Goal: Task Accomplishment & Management: Complete application form

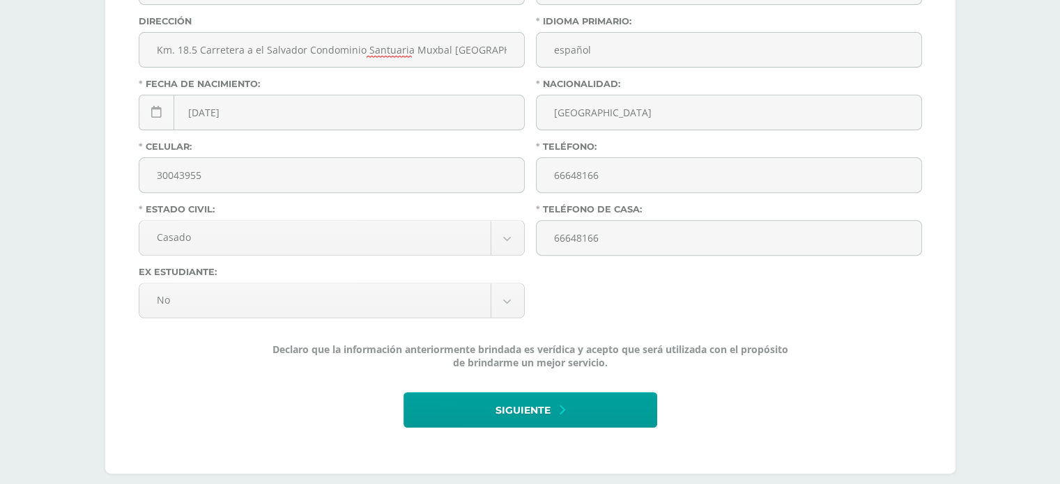
scroll to position [502, 0]
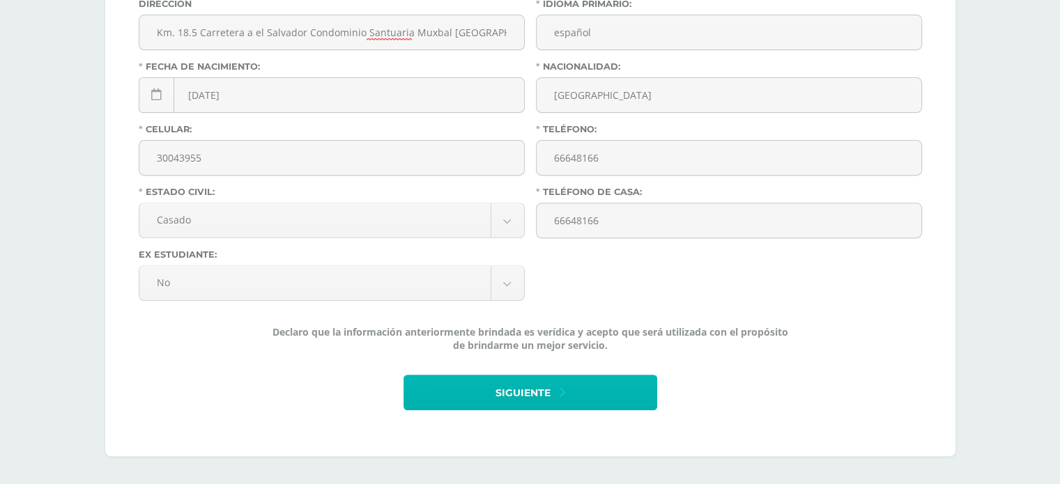
click at [565, 395] on button "Siguiente" at bounding box center [530, 393] width 254 height 36
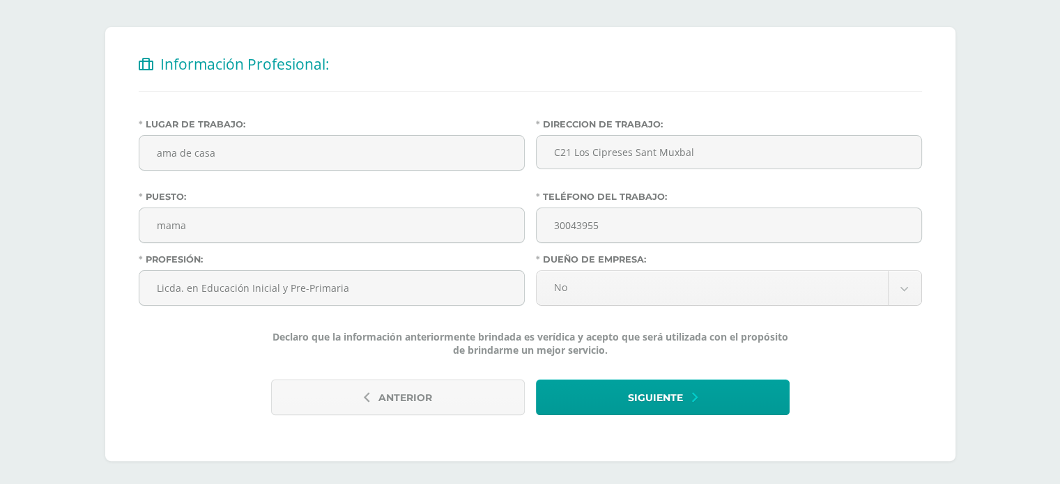
scroll to position [259, 0]
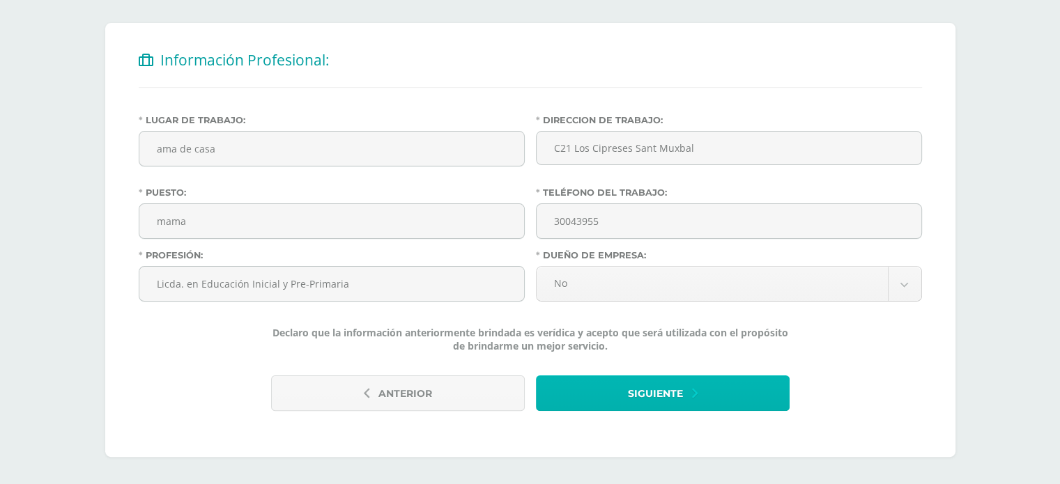
click at [686, 394] on button "Siguiente" at bounding box center [663, 394] width 254 height 36
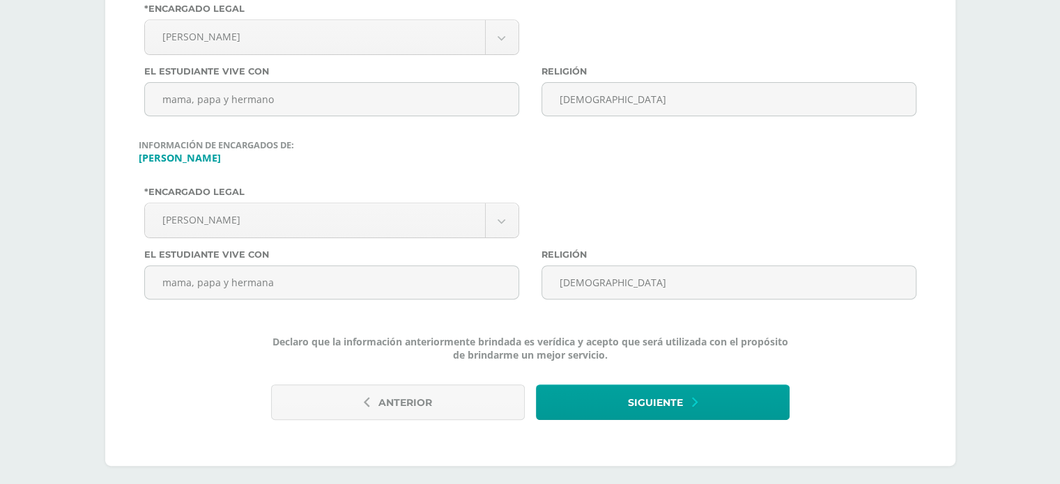
scroll to position [429, 0]
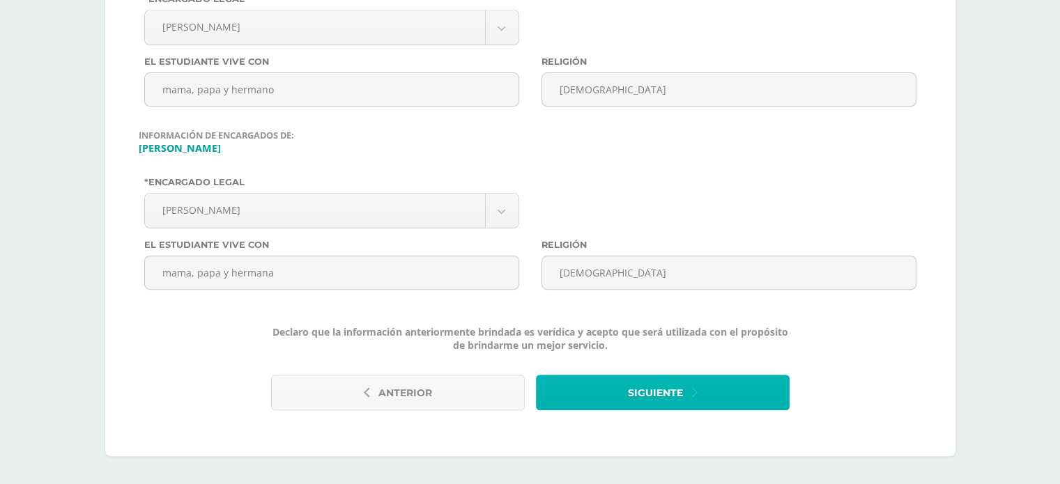
click at [725, 399] on button "Siguiente" at bounding box center [663, 393] width 254 height 36
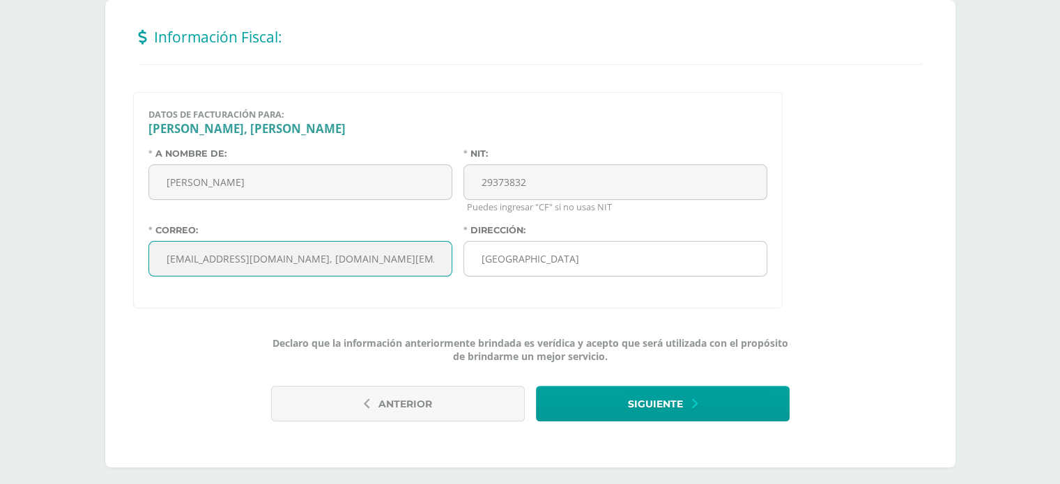
scroll to position [0, 136]
drag, startPoint x: 317, startPoint y: 256, endPoint x: 474, endPoint y: 263, distance: 156.9
click at [474, 263] on div "A nombre de: Oscar Orellana NIT: 29373832 Puedes ingresar "CF" si no usas NIT C…" at bounding box center [458, 217] width 630 height 139
click at [312, 258] on input "oscarorellanacastillo@gmail.com, oscar.orellana@kellogg.com, jime.ramazzini@gma…" at bounding box center [300, 259] width 302 height 34
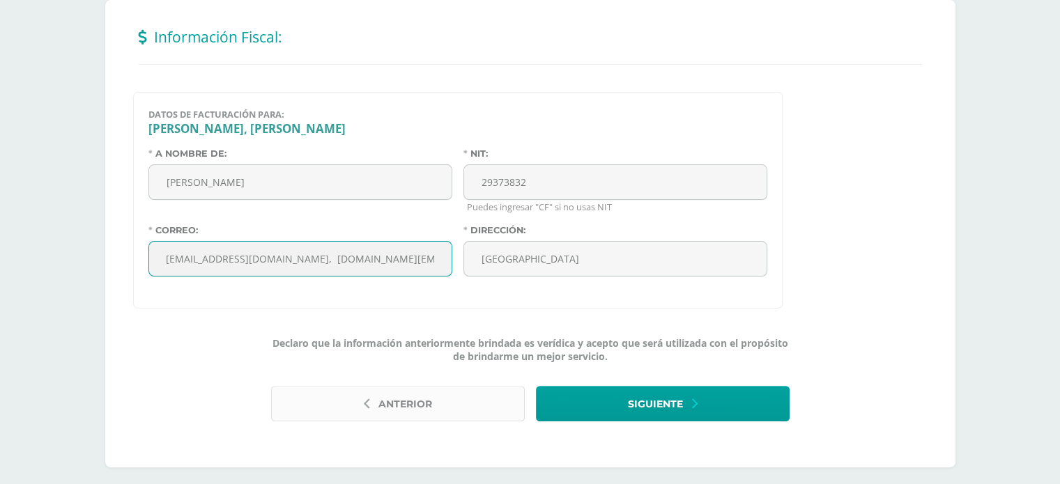
type input "oscarorellanacastillo@gmail.com, jime.ramazzini@gmail.com"
click at [462, 415] on button "Anterior" at bounding box center [398, 404] width 254 height 36
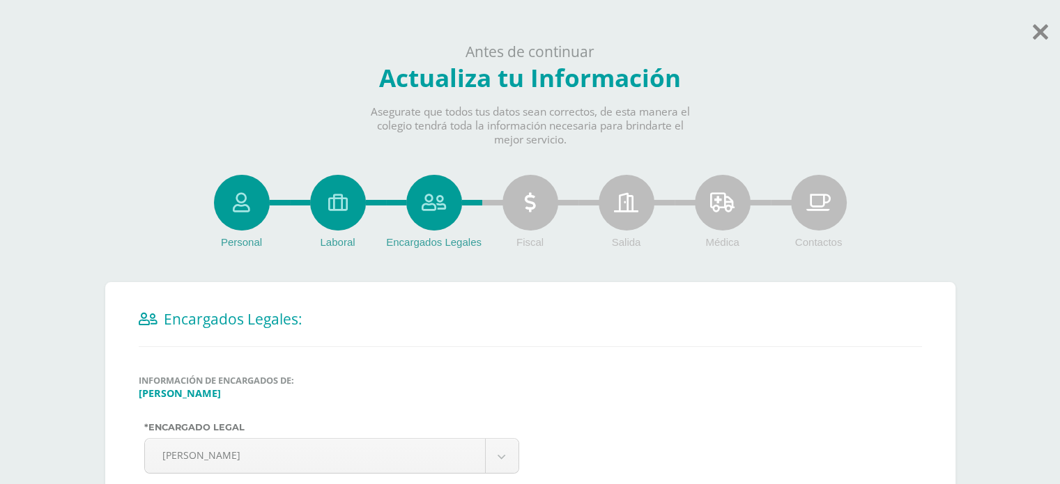
click at [251, 214] on div "Personal" at bounding box center [242, 203] width 56 height 56
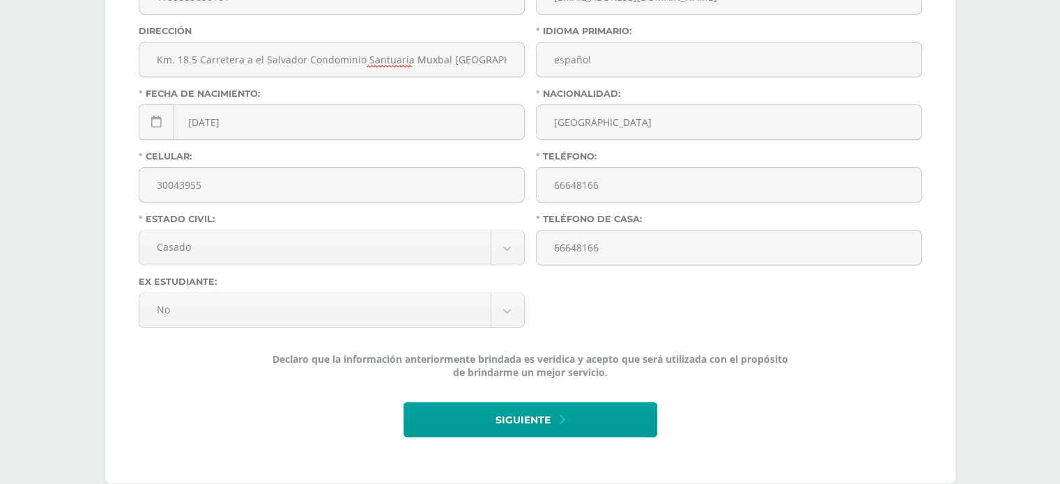
scroll to position [475, 0]
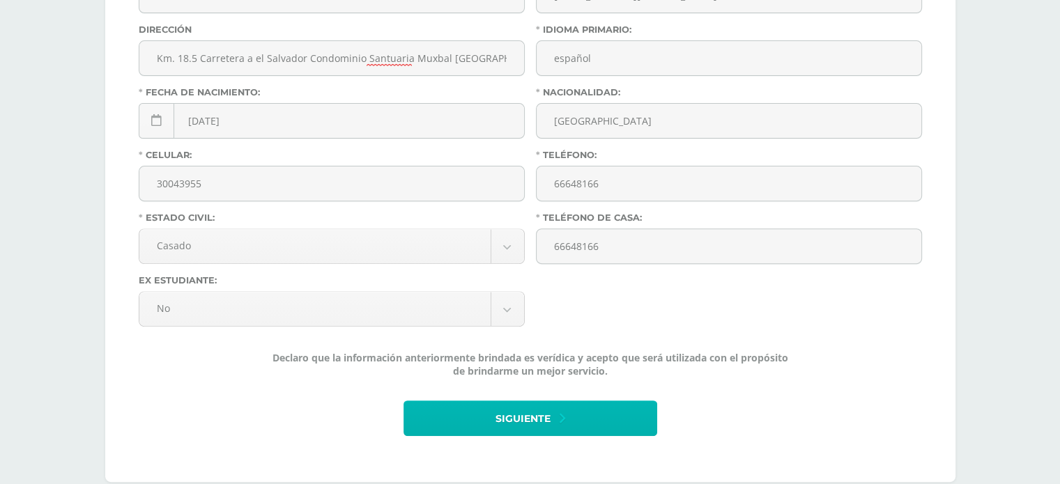
click at [512, 436] on span "Siguiente" at bounding box center [522, 419] width 55 height 34
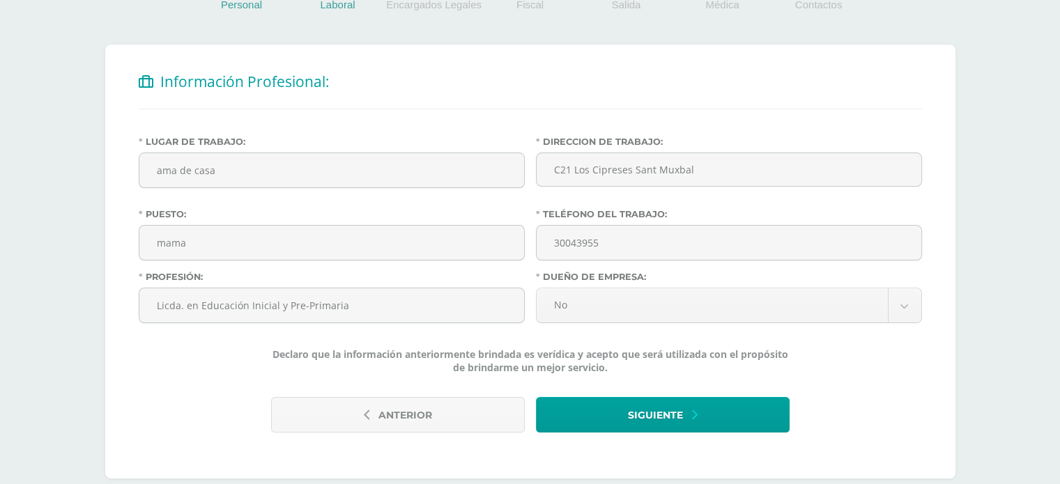
scroll to position [261, 0]
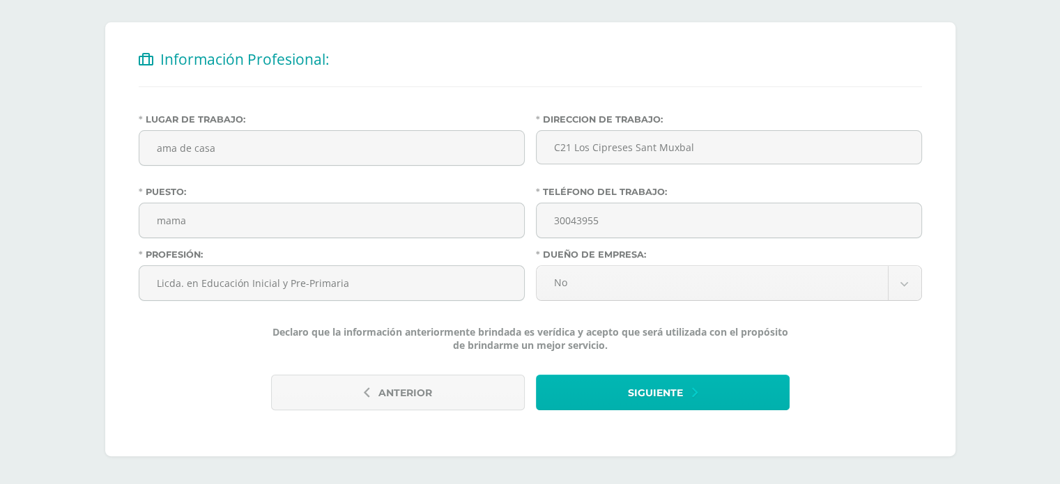
click at [713, 380] on button "Siguiente" at bounding box center [663, 393] width 254 height 36
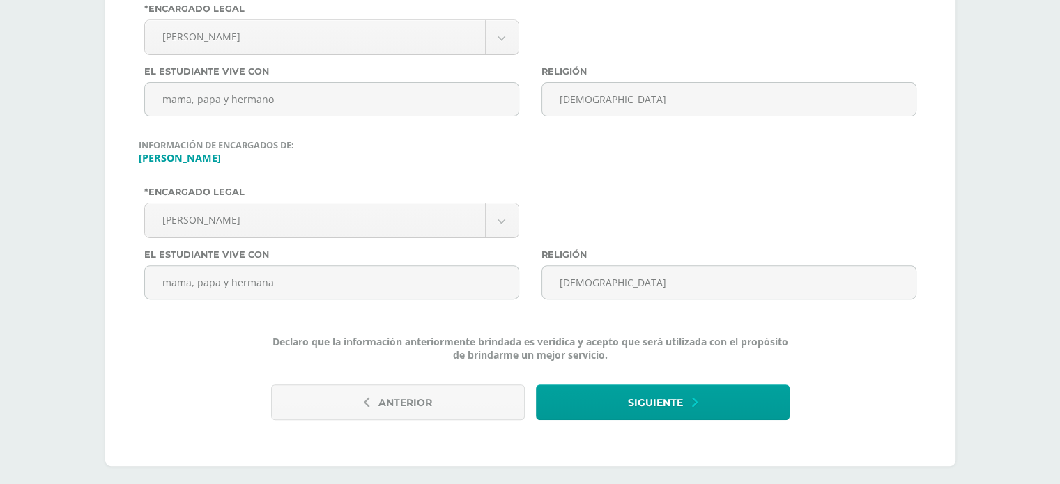
scroll to position [429, 0]
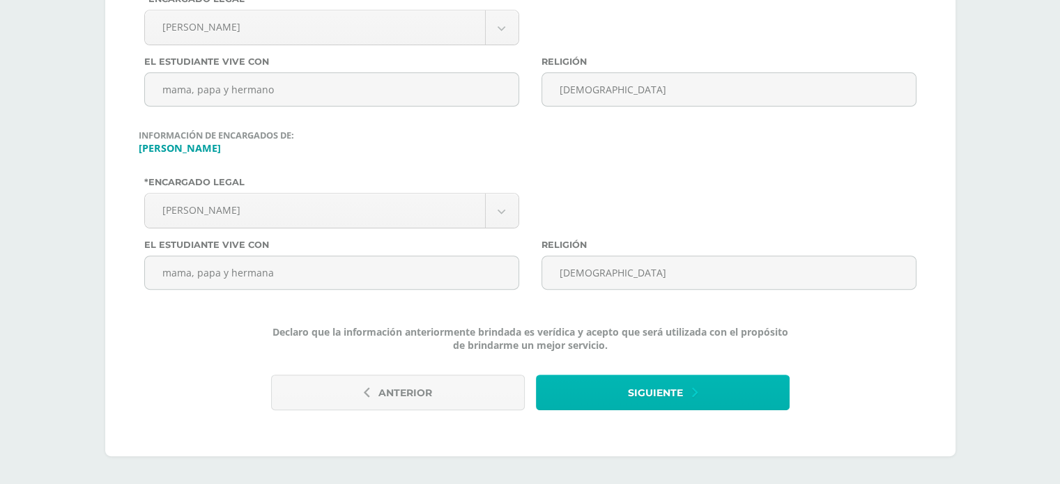
click at [700, 390] on button "Siguiente" at bounding box center [663, 393] width 254 height 36
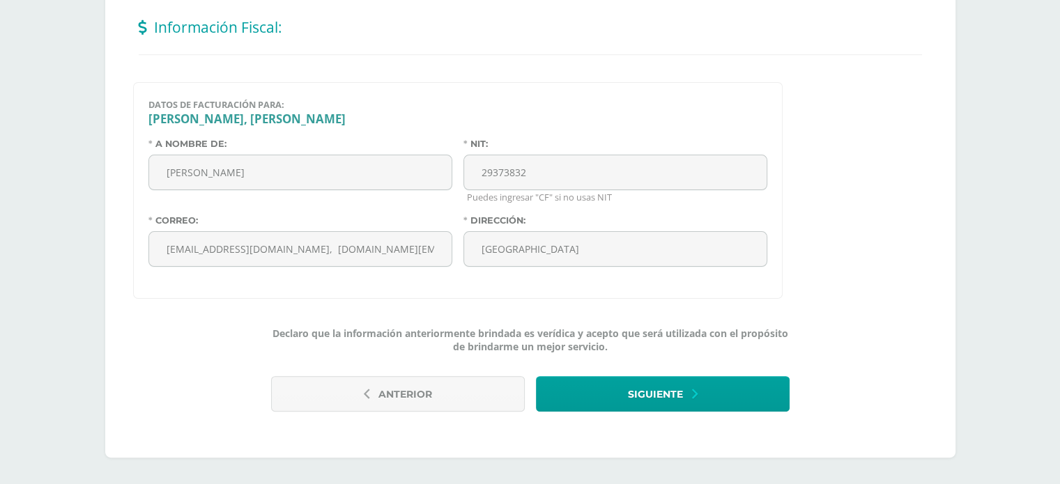
scroll to position [293, 0]
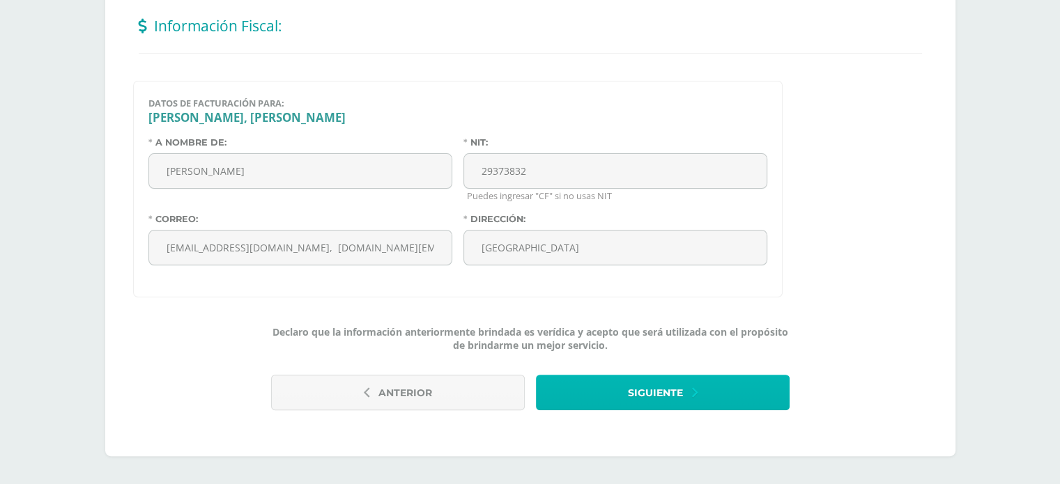
click at [668, 401] on span "Siguiente" at bounding box center [655, 393] width 55 height 34
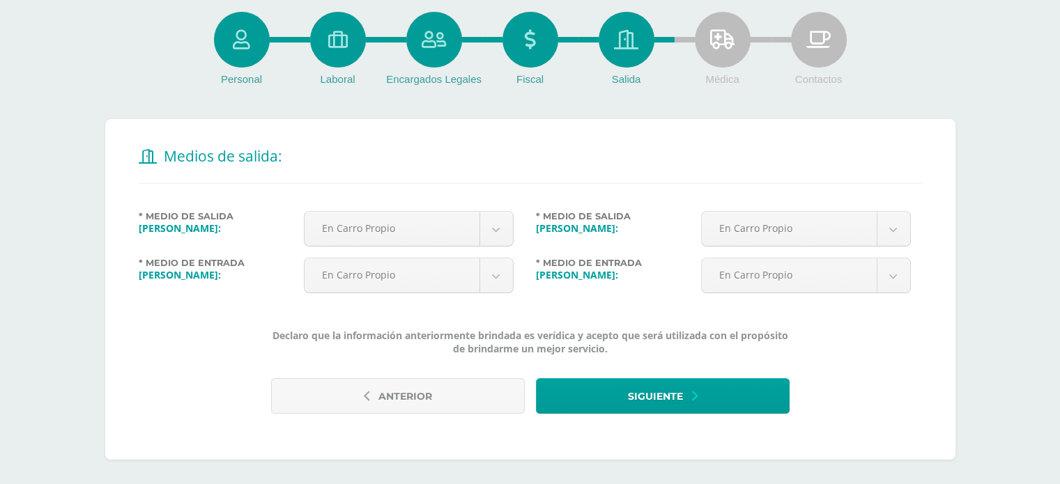
scroll to position [167, 0]
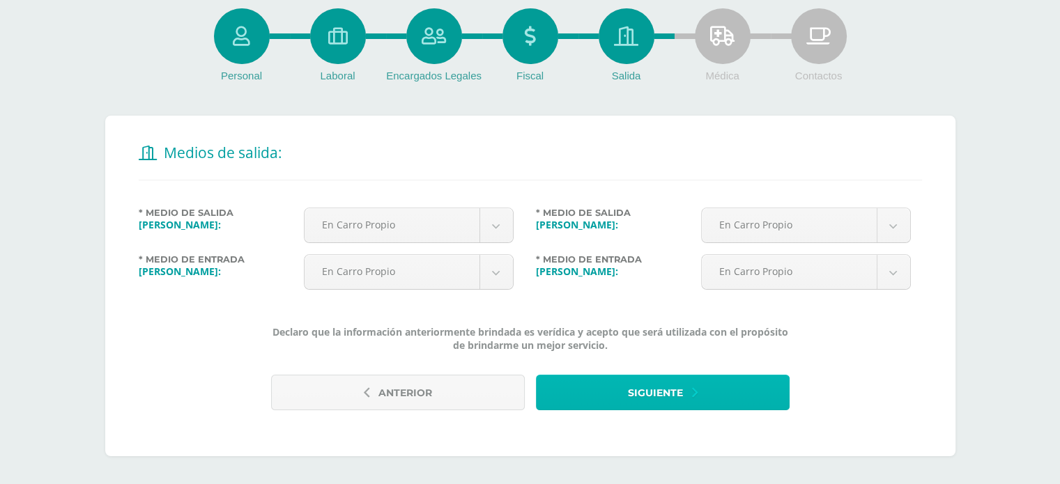
click at [655, 401] on span "Siguiente" at bounding box center [655, 393] width 55 height 34
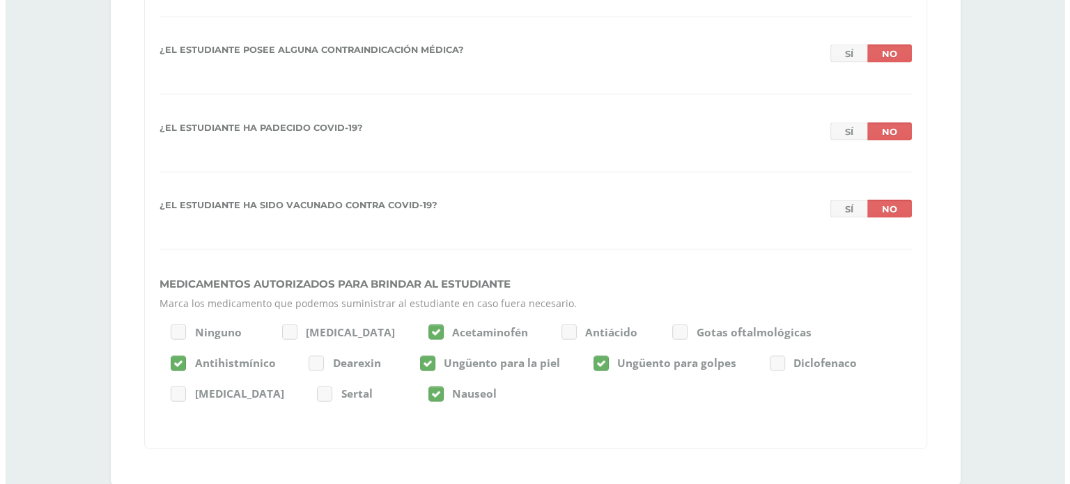
scroll to position [3228, 0]
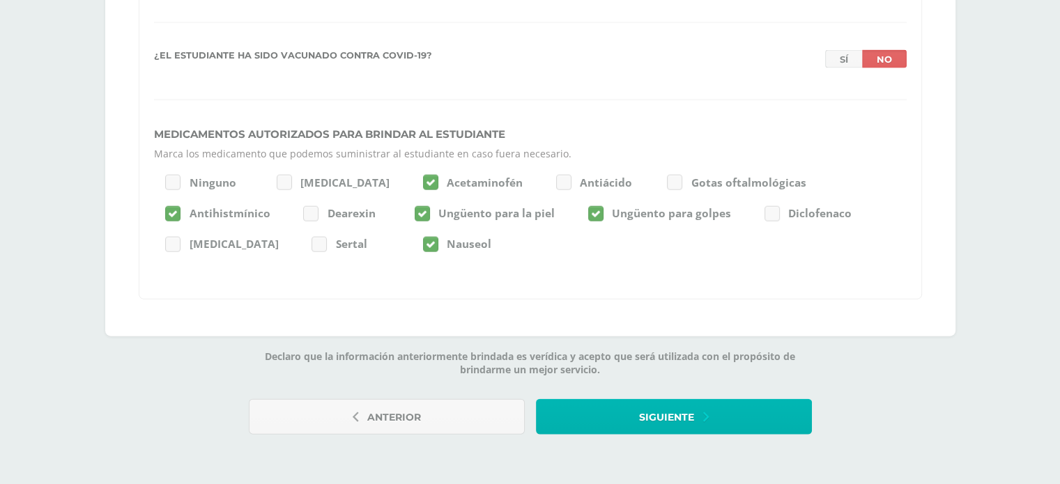
click at [700, 422] on button "Siguiente" at bounding box center [674, 417] width 276 height 36
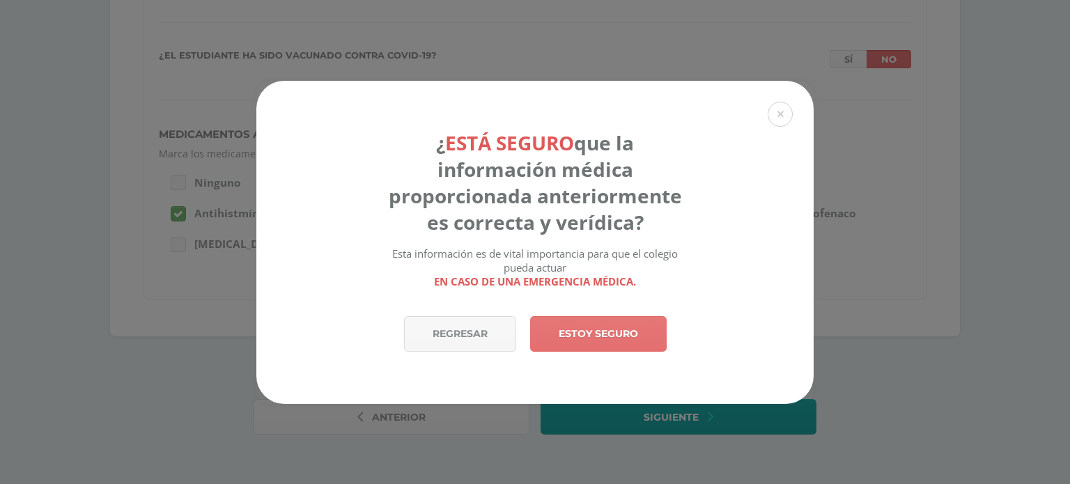
click at [569, 329] on link "Estoy seguro" at bounding box center [598, 334] width 137 height 36
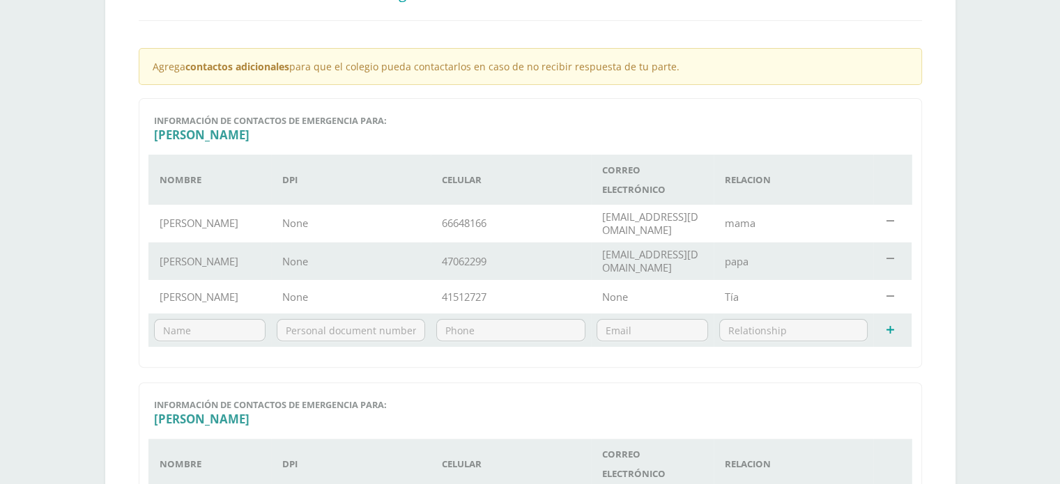
scroll to position [330, 0]
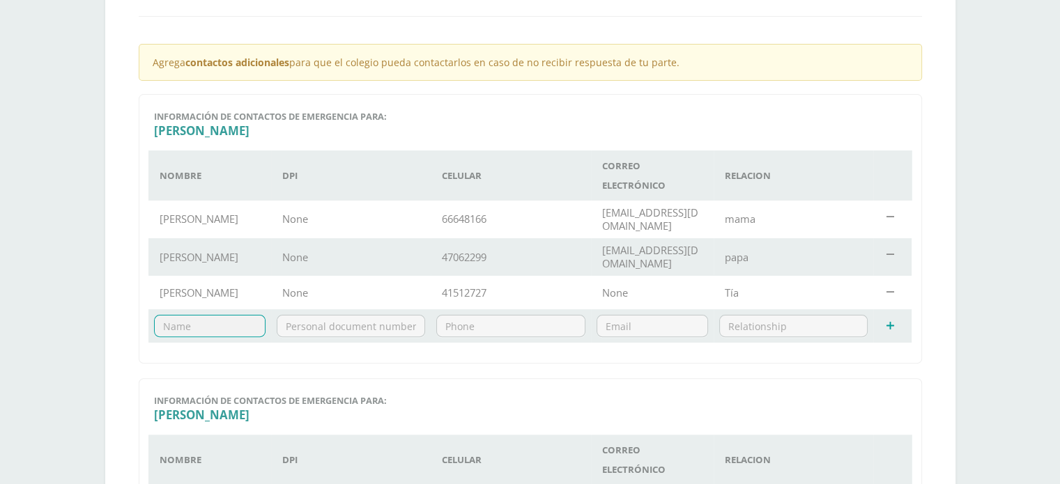
click at [227, 328] on input "text" at bounding box center [210, 326] width 110 height 21
type input "esmeralda de [PERSON_NAME]"
click at [472, 329] on input "text" at bounding box center [511, 326] width 148 height 21
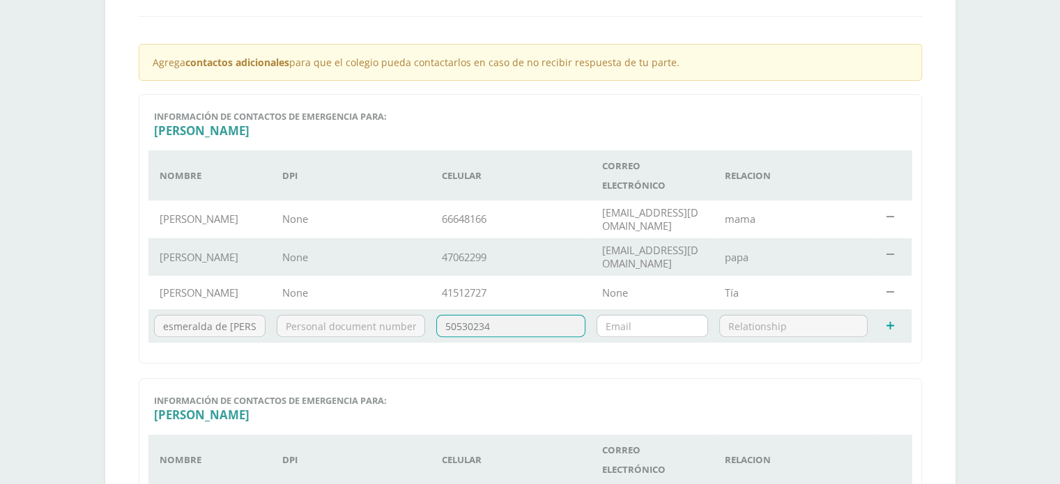
type input "50530234"
click at [656, 327] on input "email" at bounding box center [652, 326] width 110 height 21
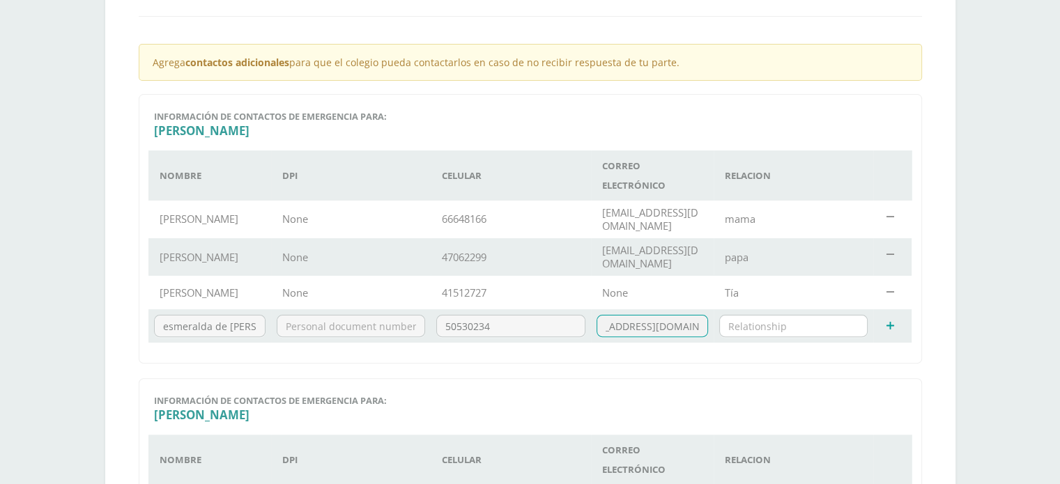
type input "esme.ramazzini@gmail.com"
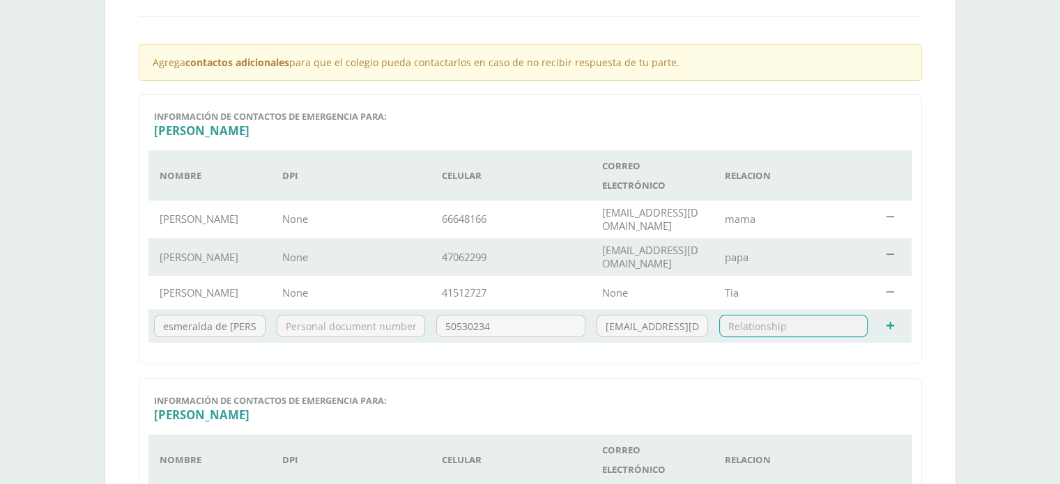
click at [769, 323] on input "text" at bounding box center [794, 326] width 148 height 21
type input "abuela"
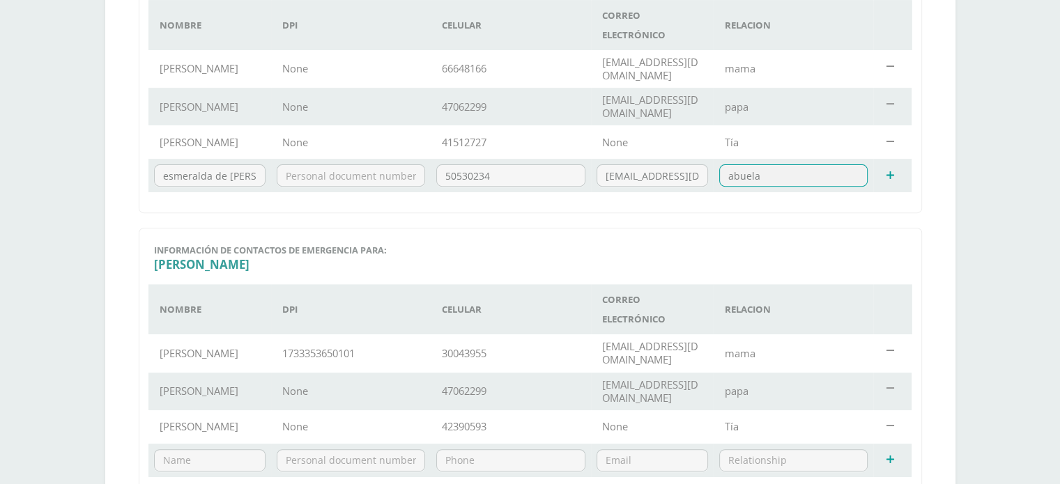
scroll to position [482, 0]
click at [499, 105] on td "47062299" at bounding box center [511, 105] width 160 height 38
click at [490, 105] on td "47062299" at bounding box center [511, 105] width 160 height 38
click at [434, 108] on td "47062299" at bounding box center [511, 105] width 160 height 38
click at [463, 105] on td "47062299" at bounding box center [511, 105] width 160 height 38
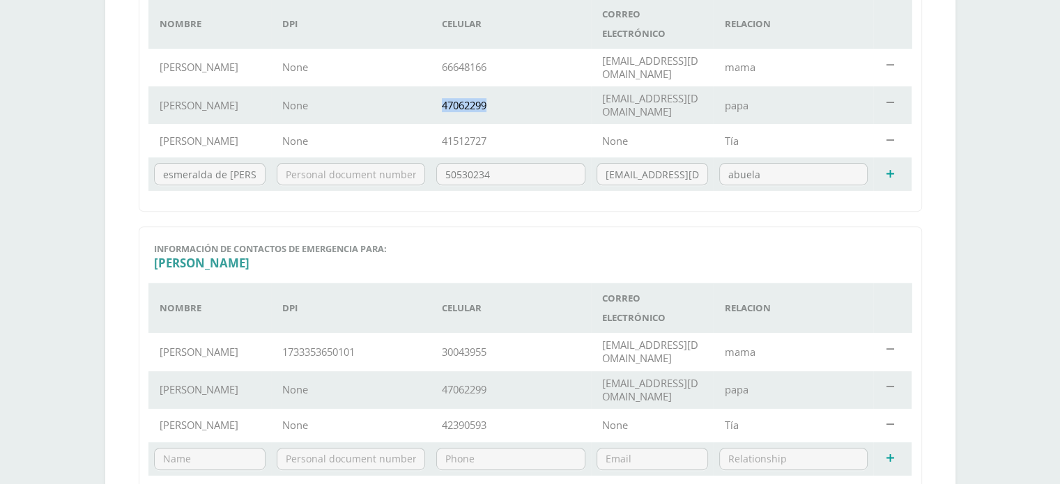
click at [463, 105] on td "47062299" at bounding box center [511, 105] width 160 height 38
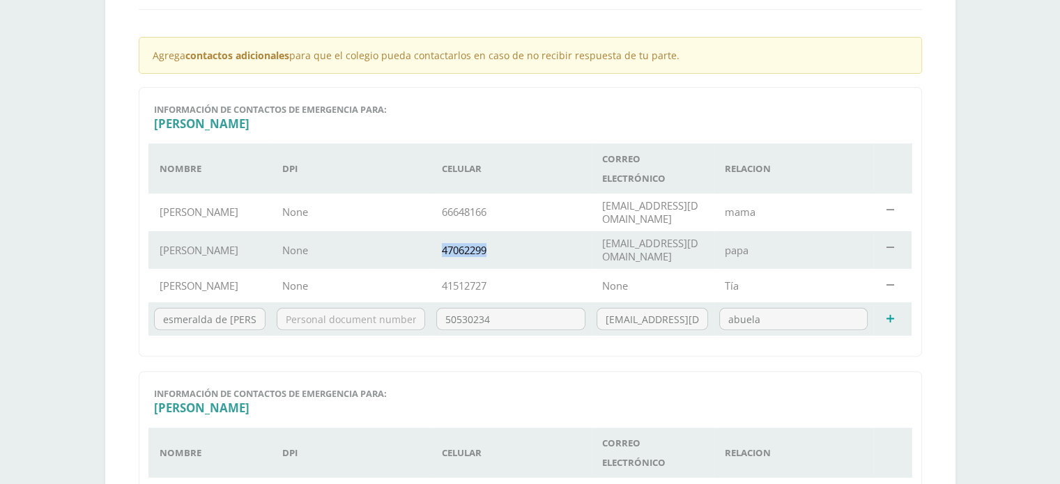
scroll to position [321, 0]
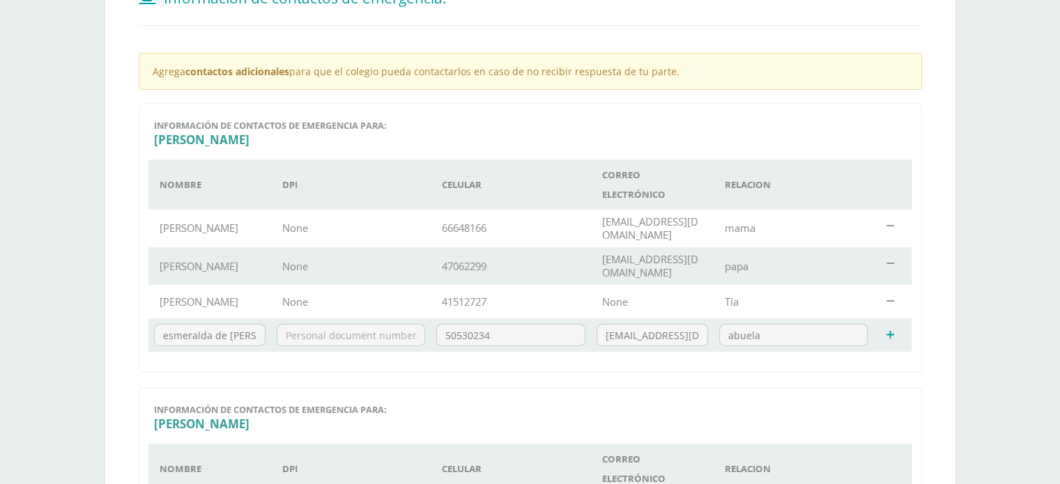
click at [843, 130] on div "10001 Información de contactos de emergencia para: Fabiana Nombre DPI Celular C…" at bounding box center [530, 238] width 783 height 270
click at [482, 268] on td "47062299" at bounding box center [511, 266] width 160 height 38
click at [893, 263] on icon at bounding box center [890, 264] width 8 height 10
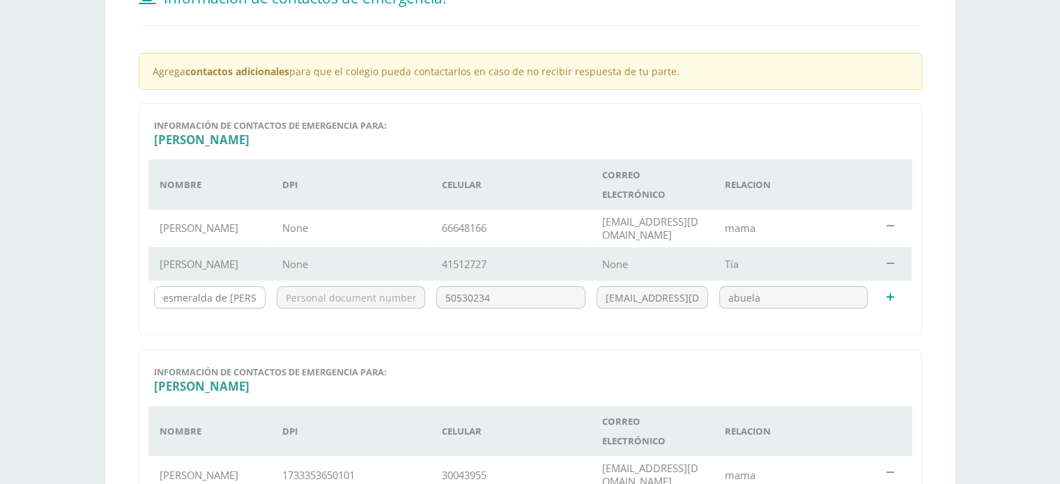
click at [229, 304] on input "esmeralda de Ramazzini" at bounding box center [210, 297] width 110 height 21
click at [892, 295] on icon at bounding box center [890, 298] width 8 height 10
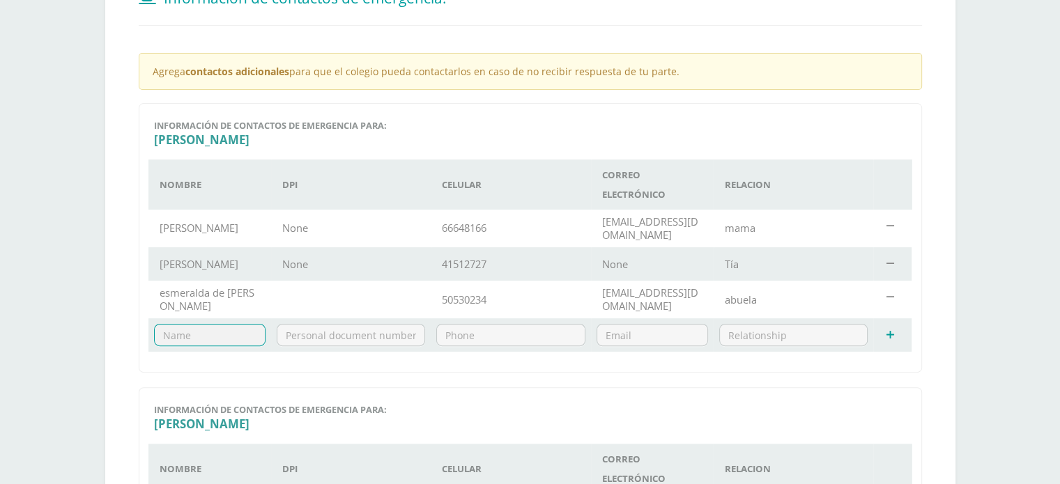
click at [217, 341] on input "text" at bounding box center [210, 335] width 110 height 21
type input "Oscar Orellana"
type input "30489047"
click at [615, 337] on input "email" at bounding box center [652, 335] width 110 height 21
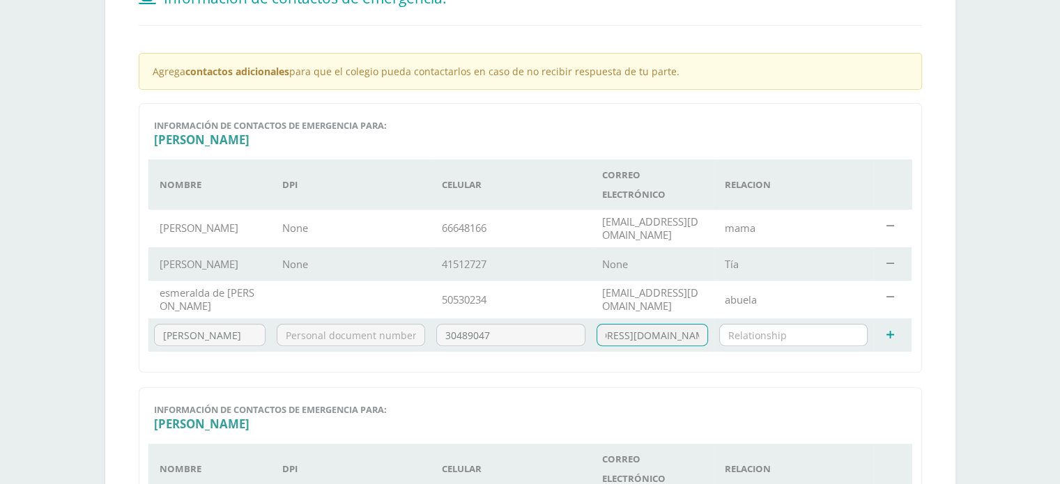
type input "oscarorellanacastillo@gmail.com"
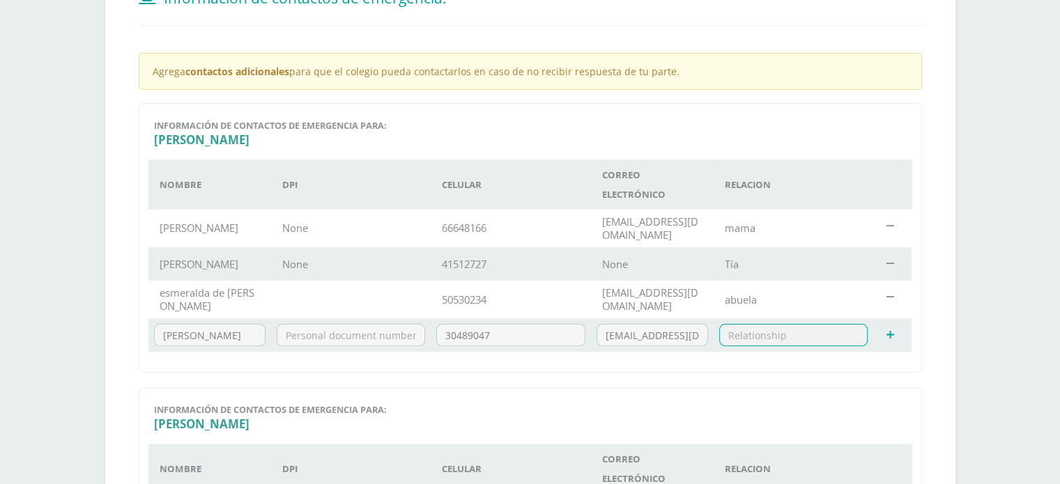
click at [762, 339] on input "text" at bounding box center [794, 335] width 148 height 21
type input "papa"
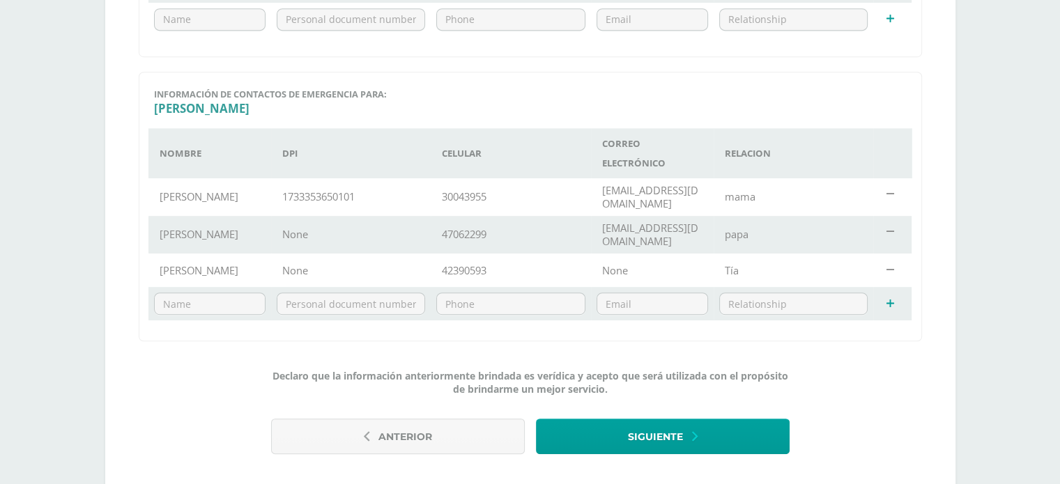
scroll to position [683, 0]
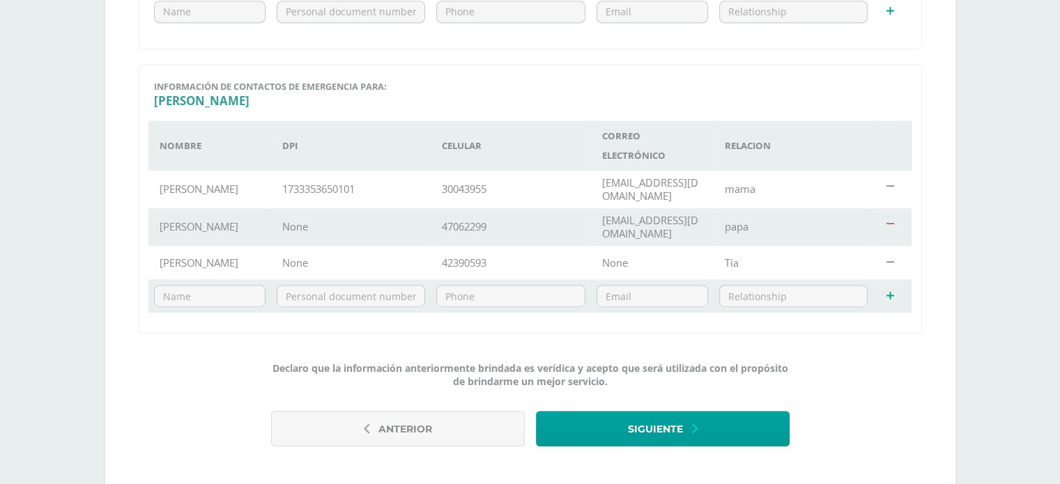
click at [888, 224] on icon at bounding box center [890, 224] width 8 height 10
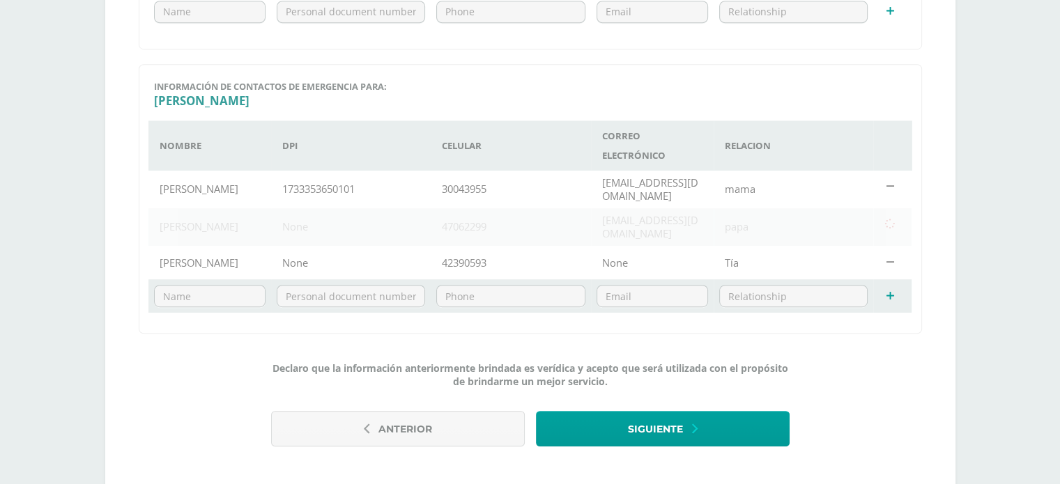
scroll to position [681, 0]
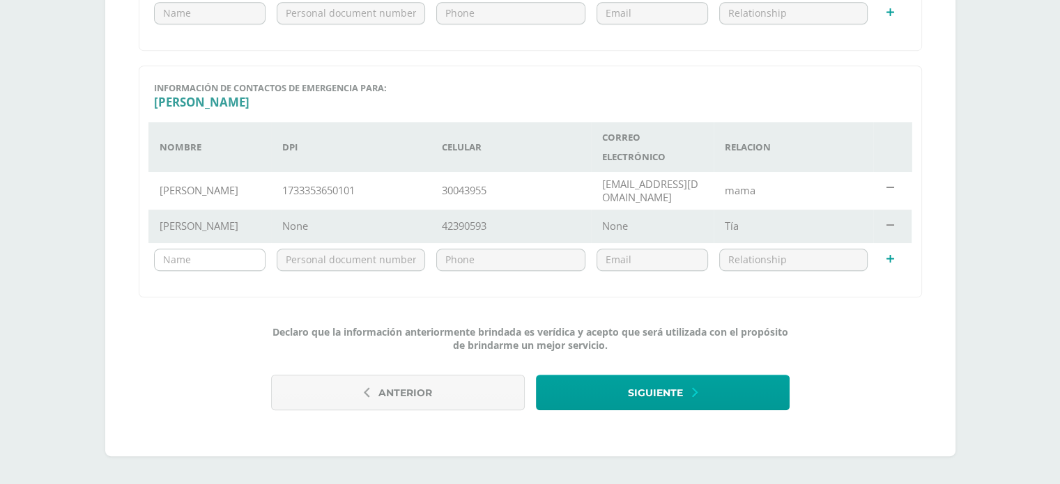
click at [210, 261] on input "text" at bounding box center [210, 259] width 110 height 21
type input "Oscar Orellana"
click at [438, 269] on input "text" at bounding box center [511, 259] width 148 height 21
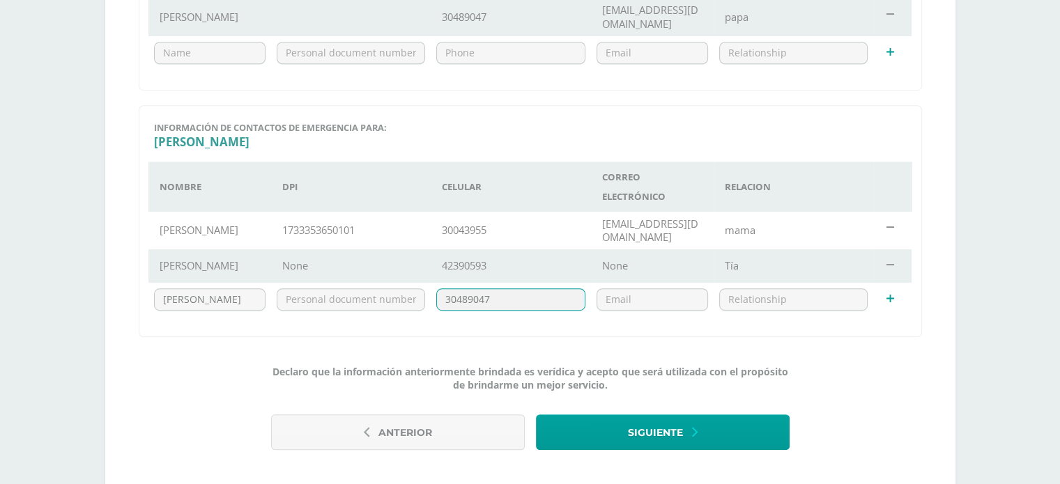
scroll to position [672, 0]
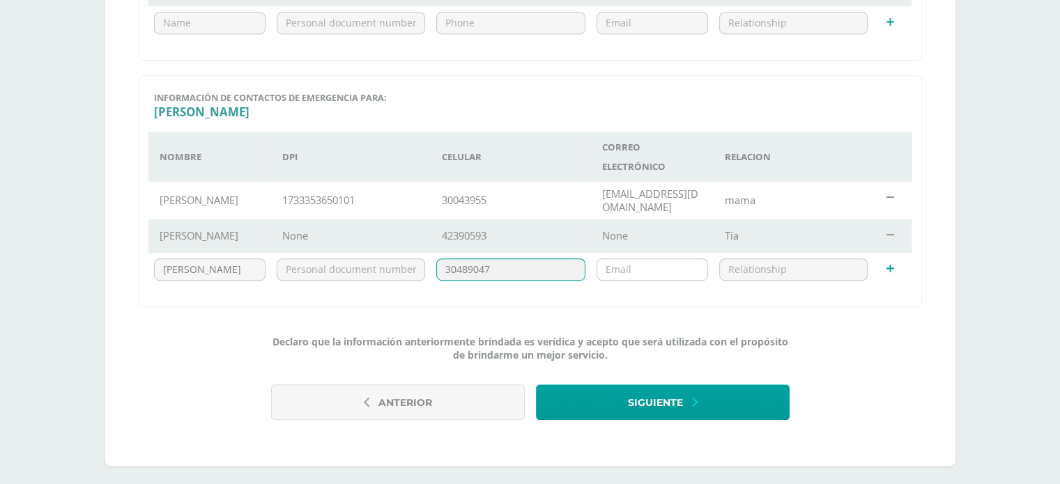
type input "30489047"
click at [640, 270] on input "email" at bounding box center [652, 269] width 110 height 21
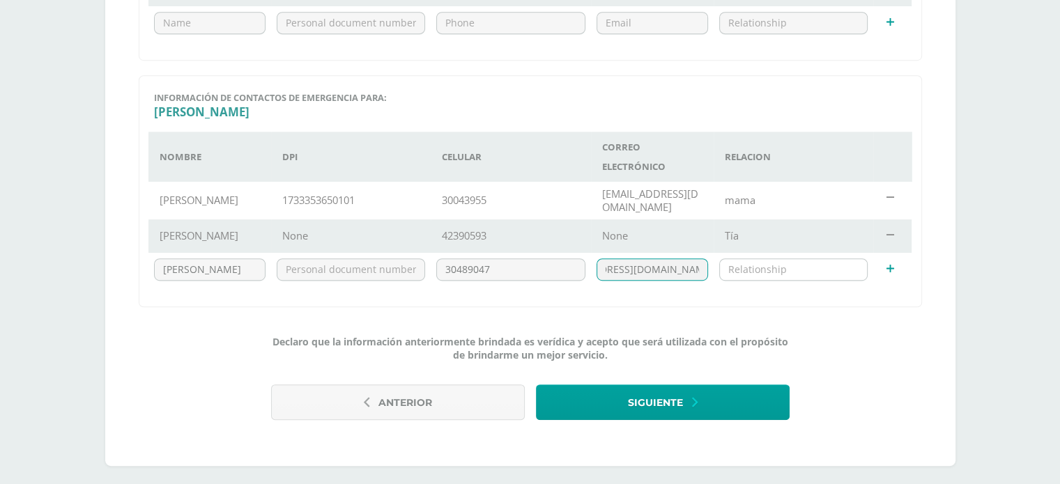
type input "oscarorellanacastillo@gmail.com"
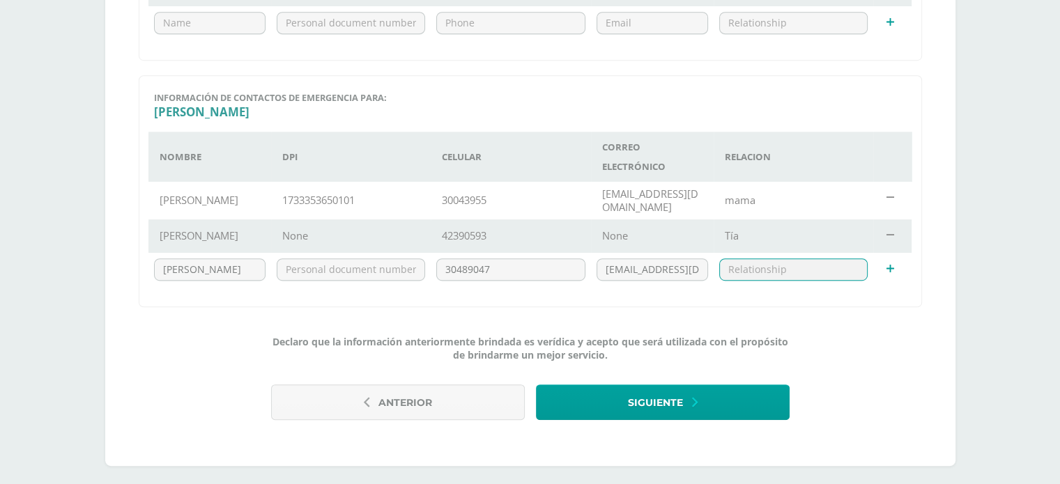
click at [820, 275] on input "text" at bounding box center [794, 269] width 148 height 21
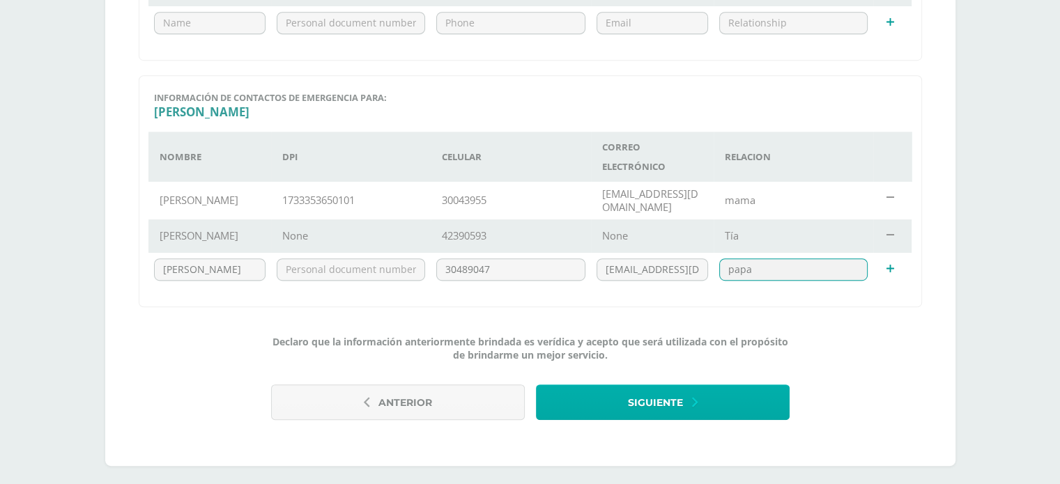
type input "papa"
click at [690, 393] on button "Siguiente" at bounding box center [663, 403] width 254 height 36
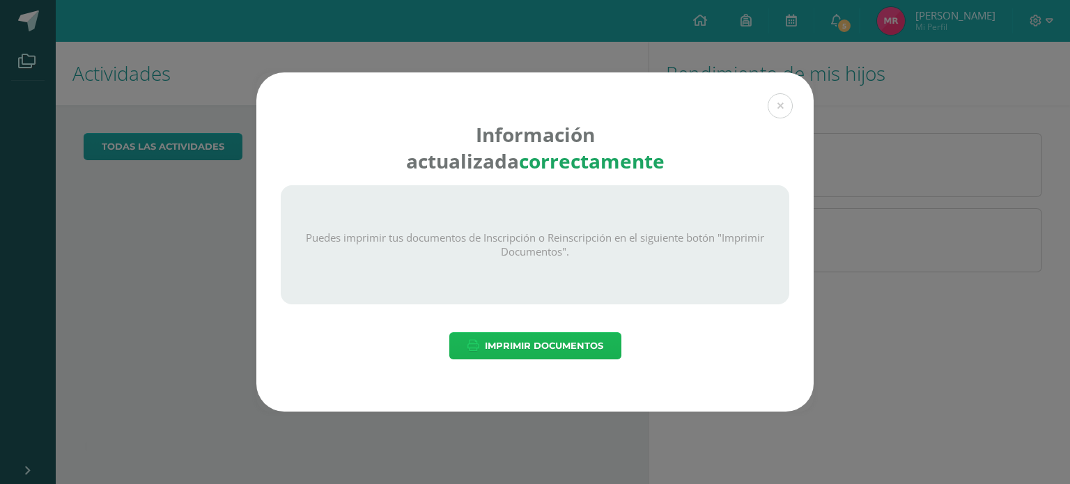
click at [572, 344] on span "Imprimir Documentos" at bounding box center [544, 346] width 118 height 26
click at [782, 103] on button at bounding box center [780, 105] width 25 height 25
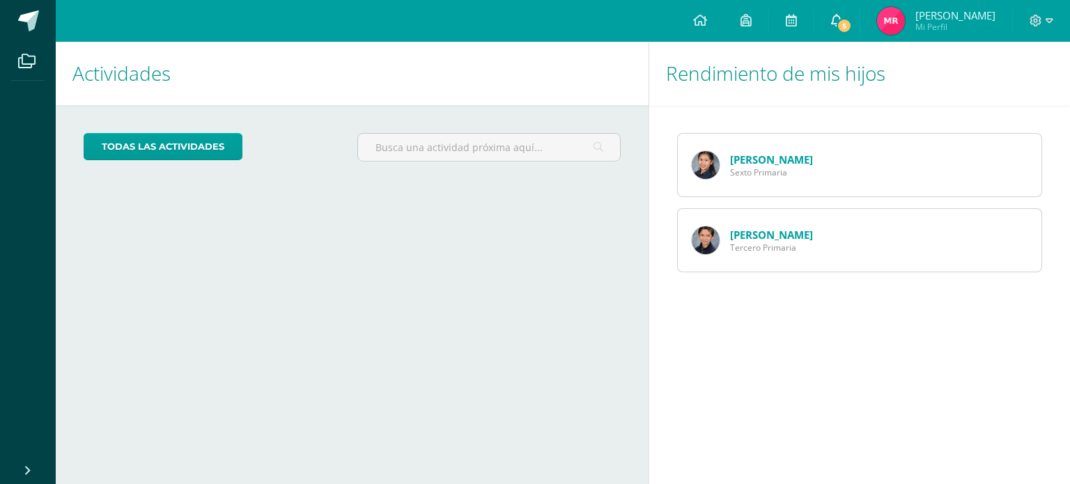
click at [852, 20] on span "5" at bounding box center [844, 25] width 15 height 15
click at [1058, 63] on div "Rendimiento de mis hijos" at bounding box center [859, 73] width 421 height 63
